Goal: Task Accomplishment & Management: Use online tool/utility

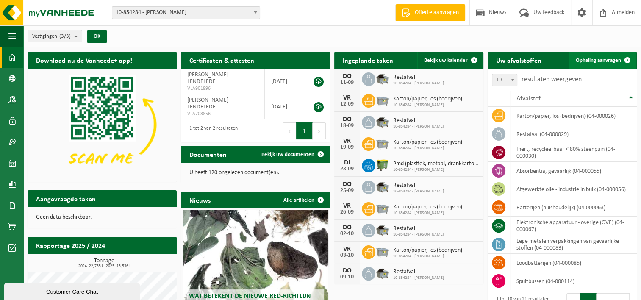
click at [610, 63] on span "Ophaling aanvragen" at bounding box center [598, 61] width 45 height 6
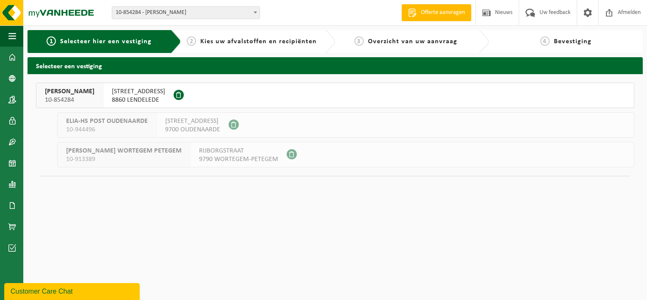
click at [141, 95] on span "KORTRIJKSESTRAAT 110" at bounding box center [138, 91] width 53 height 8
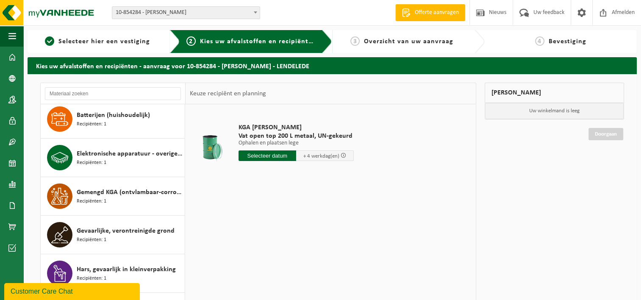
scroll to position [119, 0]
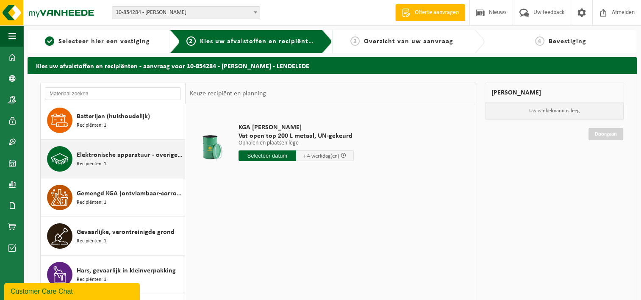
click at [113, 153] on span "Elektronische apparatuur - overige (OVE)" at bounding box center [130, 155] width 106 height 10
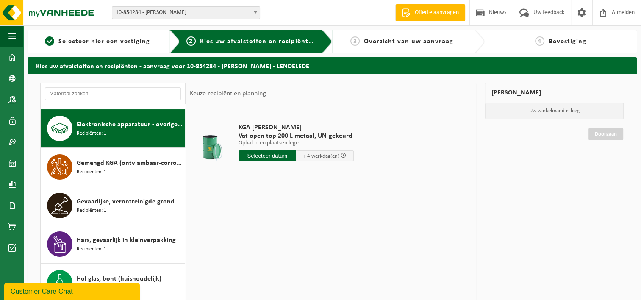
scroll to position [154, 0]
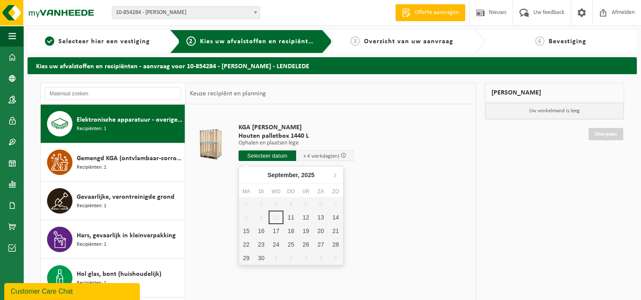
click at [264, 158] on input "text" at bounding box center [268, 155] width 58 height 11
click at [274, 154] on input "text" at bounding box center [268, 155] width 58 height 11
click at [271, 229] on div "17" at bounding box center [276, 231] width 15 height 14
type input "Van [DATE]"
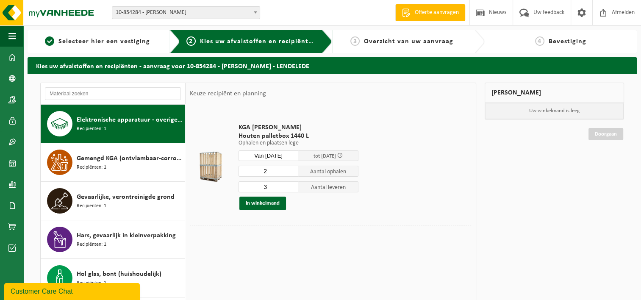
type input "2"
click at [292, 173] on input "2" at bounding box center [269, 171] width 60 height 11
click at [293, 186] on input "2" at bounding box center [269, 186] width 60 height 11
type input "1"
click at [293, 186] on input "1" at bounding box center [269, 186] width 60 height 11
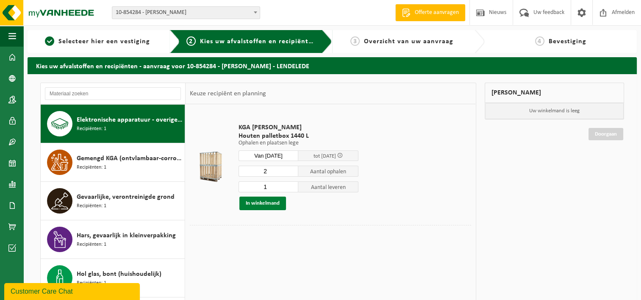
click at [261, 202] on button "In winkelmand" at bounding box center [262, 204] width 47 height 14
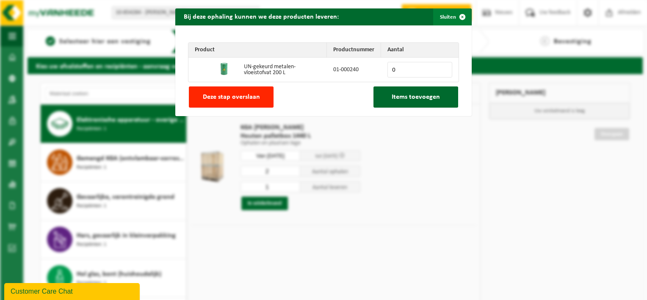
click at [439, 21] on button "Sluiten" at bounding box center [452, 16] width 38 height 17
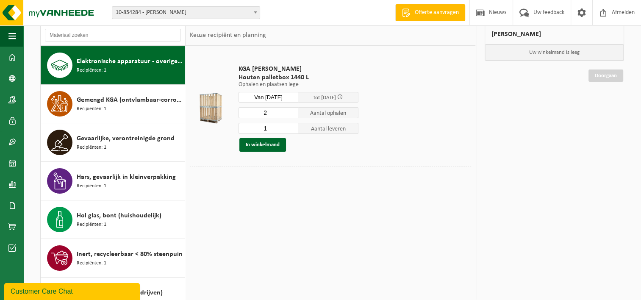
scroll to position [58, 0]
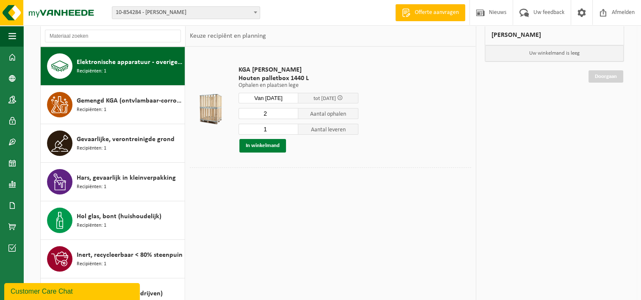
click at [261, 144] on button "In winkelmand" at bounding box center [262, 146] width 47 height 14
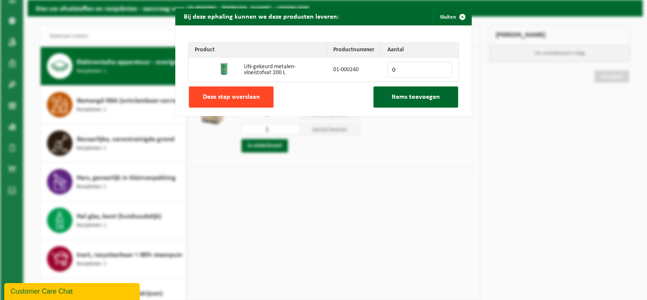
click at [234, 95] on span "Deze stap overslaan" at bounding box center [231, 97] width 57 height 7
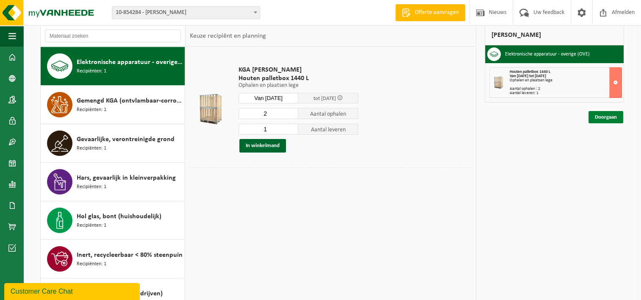
click at [609, 116] on link "Doorgaan" at bounding box center [605, 117] width 35 height 12
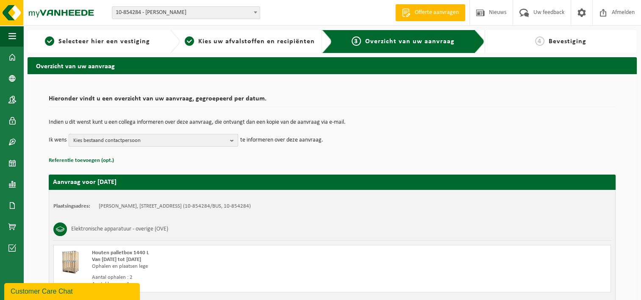
click at [232, 143] on b "button" at bounding box center [234, 140] width 8 height 12
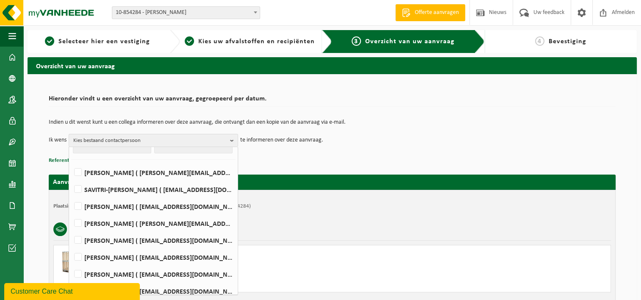
scroll to position [21, 0]
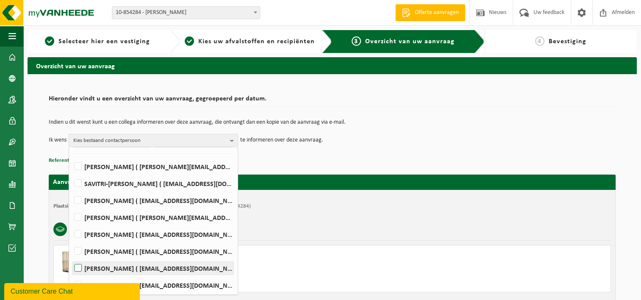
click at [78, 266] on label "[PERSON_NAME] ( [EMAIL_ADDRESS][DOMAIN_NAME] )" at bounding box center [152, 268] width 161 height 13
click at [71, 258] on input "[PERSON_NAME] ( [EMAIL_ADDRESS][DOMAIN_NAME] )" at bounding box center [71, 257] width 0 height 0
checkbox input "true"
click at [315, 229] on div "Elektronische apparatuur - overige (OVE)" at bounding box center [332, 229] width 558 height 22
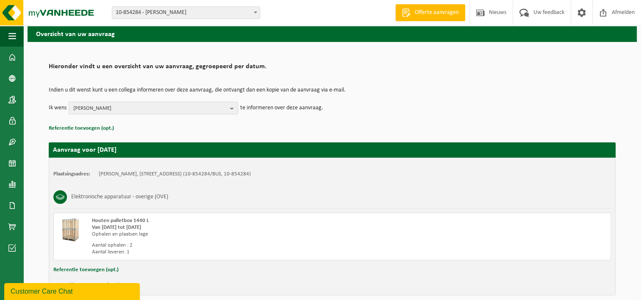
scroll to position [69, 0]
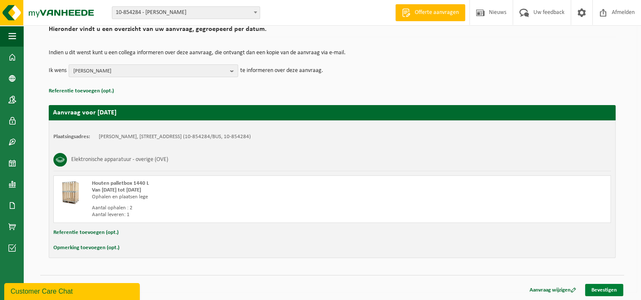
click at [604, 289] on link "Bevestigen" at bounding box center [604, 290] width 38 height 12
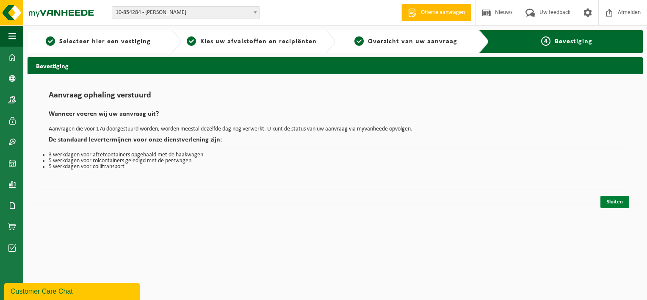
click at [620, 206] on link "Sluiten" at bounding box center [615, 202] width 29 height 12
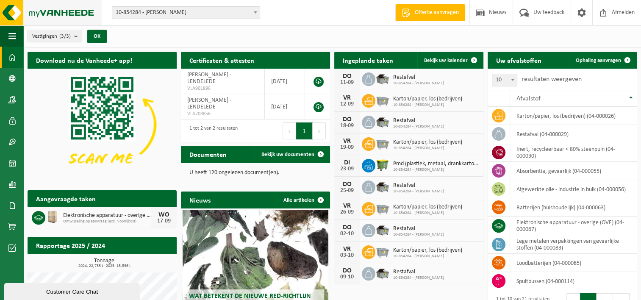
click at [67, 9] on img at bounding box center [51, 12] width 102 height 25
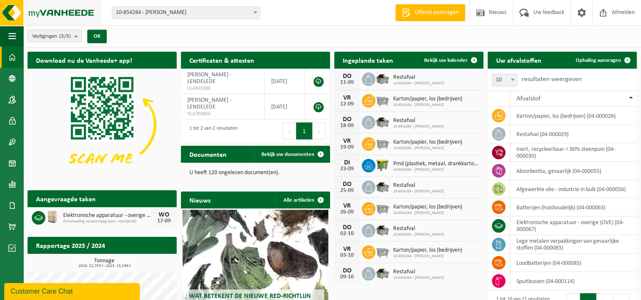
click at [7, 8] on img at bounding box center [51, 12] width 102 height 25
click at [8, 36] on button "Navigatie" at bounding box center [11, 35] width 23 height 21
